Goal: Task Accomplishment & Management: Manage account settings

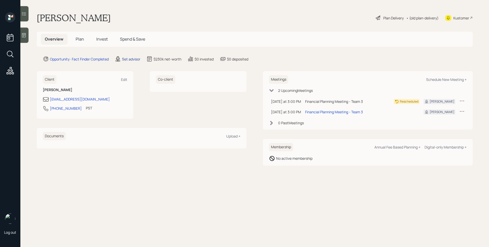
click at [124, 57] on div "Set advisor" at bounding box center [131, 58] width 18 height 5
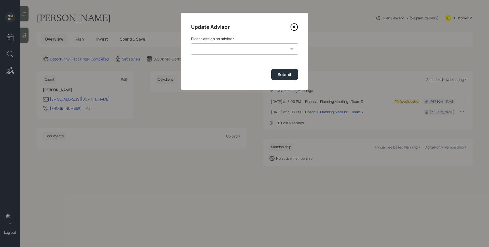
click at [225, 49] on select "[PERSON_NAME] [PERSON_NAME] [PERSON_NAME] [PERSON_NAME] End [PERSON_NAME] [PERS…" at bounding box center [244, 48] width 107 height 11
select select "d946c976-65aa-4529-ac9d-02c4f1114fc0"
click at [191, 43] on select "[PERSON_NAME] [PERSON_NAME] [PERSON_NAME] [PERSON_NAME] End [PERSON_NAME] [PERS…" at bounding box center [244, 48] width 107 height 11
click at [290, 75] on div "Submit" at bounding box center [285, 75] width 14 height 6
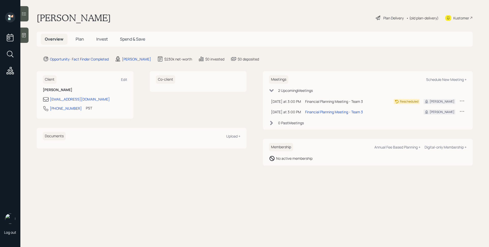
click at [21, 33] on div at bounding box center [24, 35] width 8 height 15
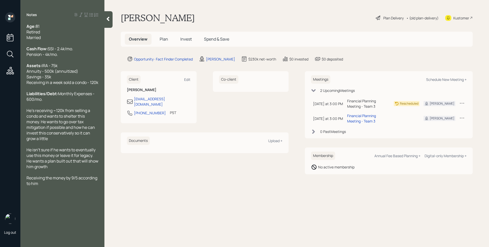
click at [166, 37] on span "Plan" at bounding box center [164, 39] width 8 height 6
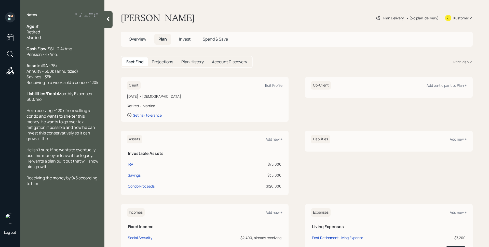
click at [145, 40] on span "Overview" at bounding box center [137, 39] width 17 height 6
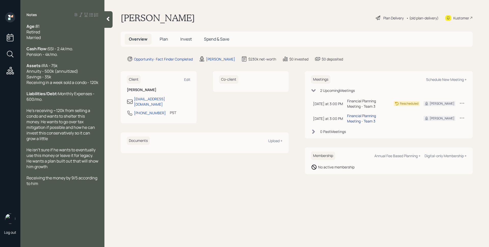
click at [379, 115] on div "Financial Planning Meeting - Team 3" at bounding box center [368, 118] width 43 height 11
